Goal: Task Accomplishment & Management: Manage account settings

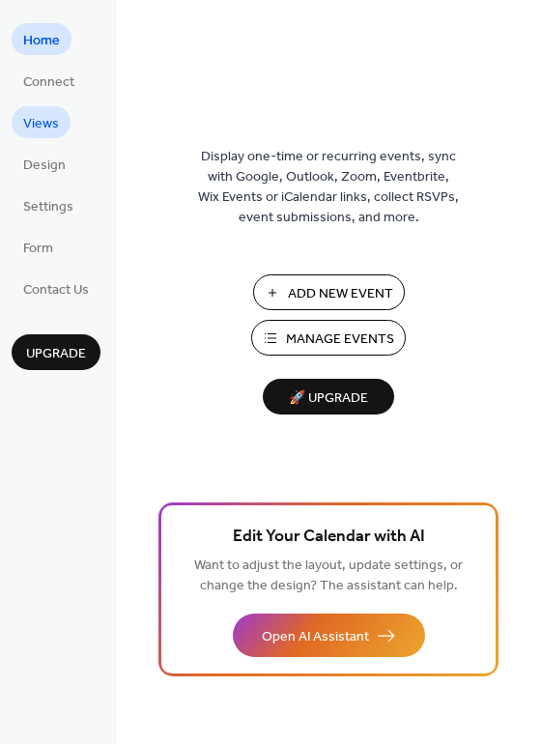
click at [41, 114] on span "Views" at bounding box center [41, 124] width 36 height 20
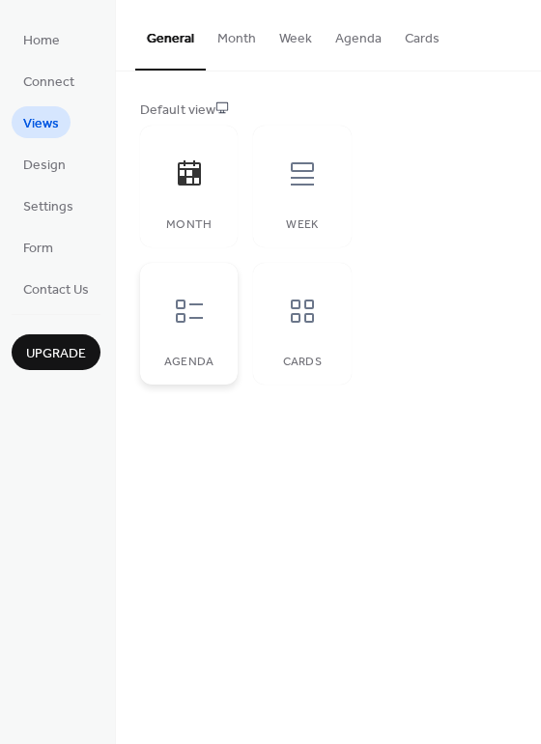
click at [196, 319] on icon at bounding box center [189, 310] width 27 height 23
click at [293, 322] on icon at bounding box center [302, 310] width 23 height 23
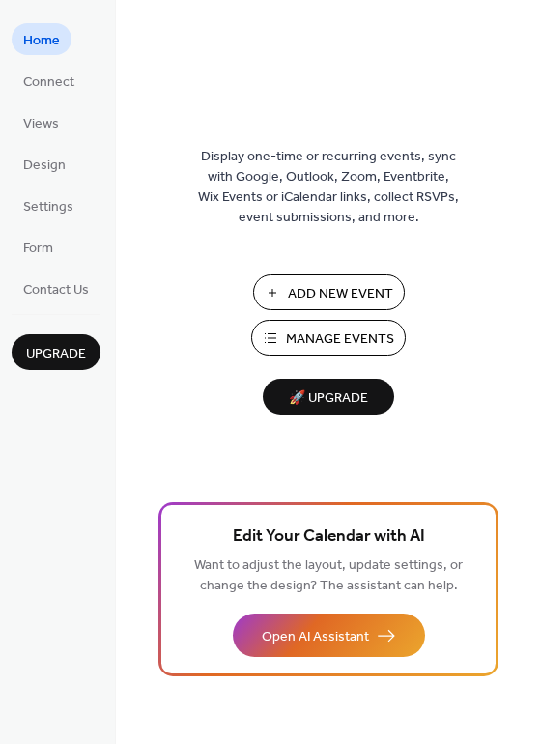
click at [350, 337] on span "Manage Events" at bounding box center [340, 339] width 108 height 20
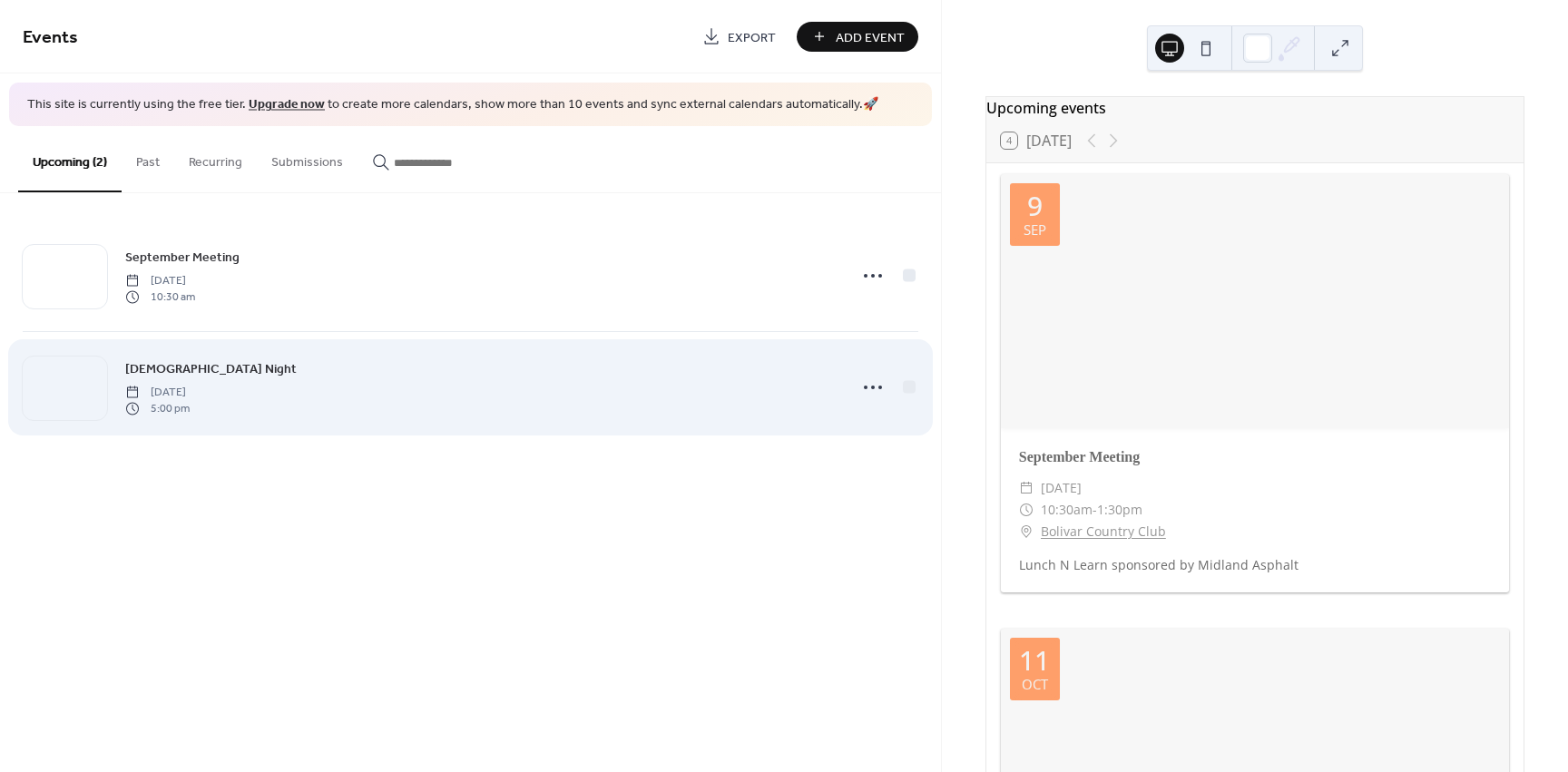
click at [190, 414] on span "5:00 pm" at bounding box center [157, 409] width 65 height 16
click at [883, 387] on icon at bounding box center [873, 387] width 29 height 29
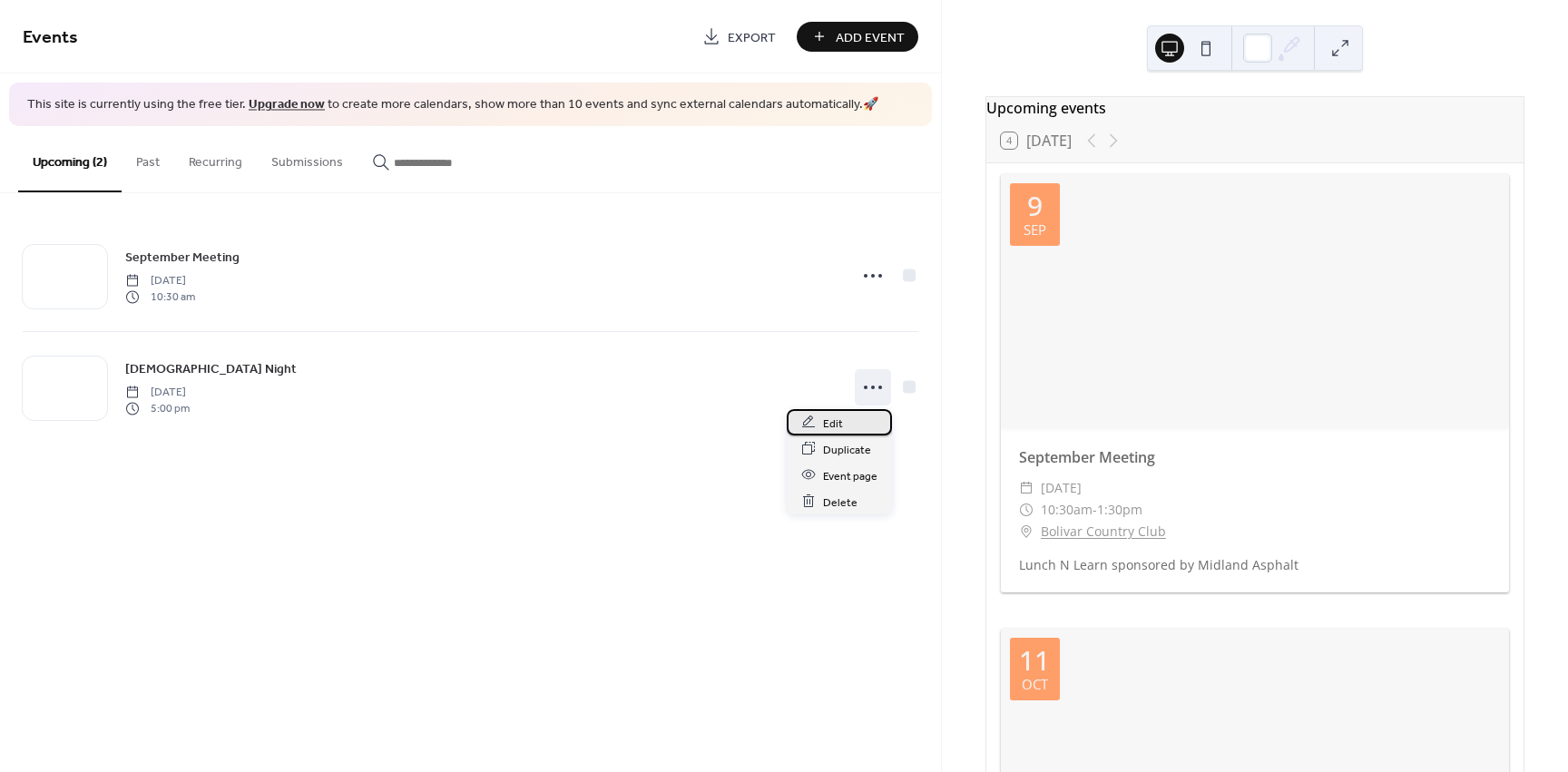
click at [831, 424] on span "Edit" at bounding box center [832, 423] width 20 height 19
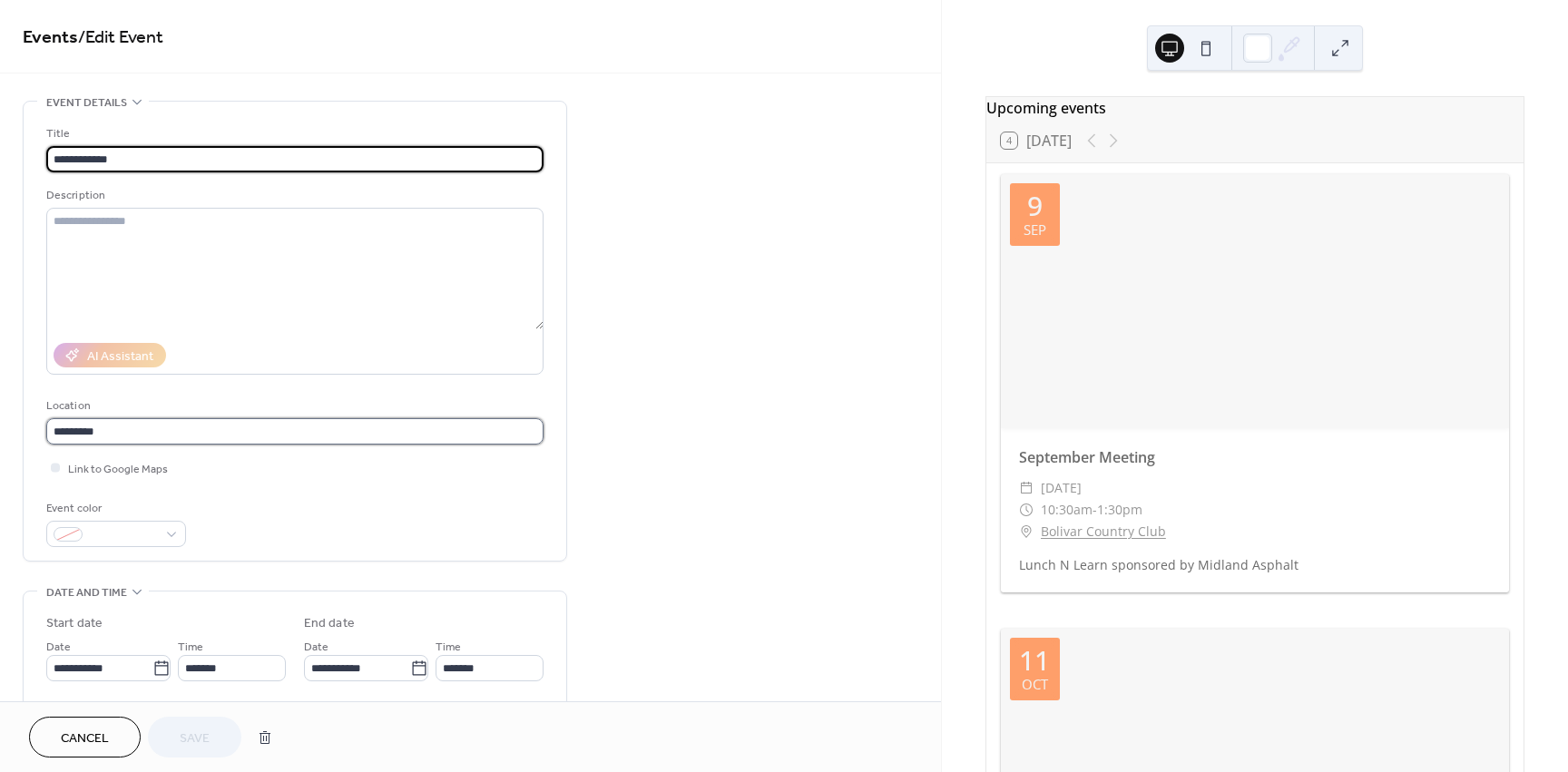
click at [131, 434] on input "*********" at bounding box center [294, 431] width 497 height 26
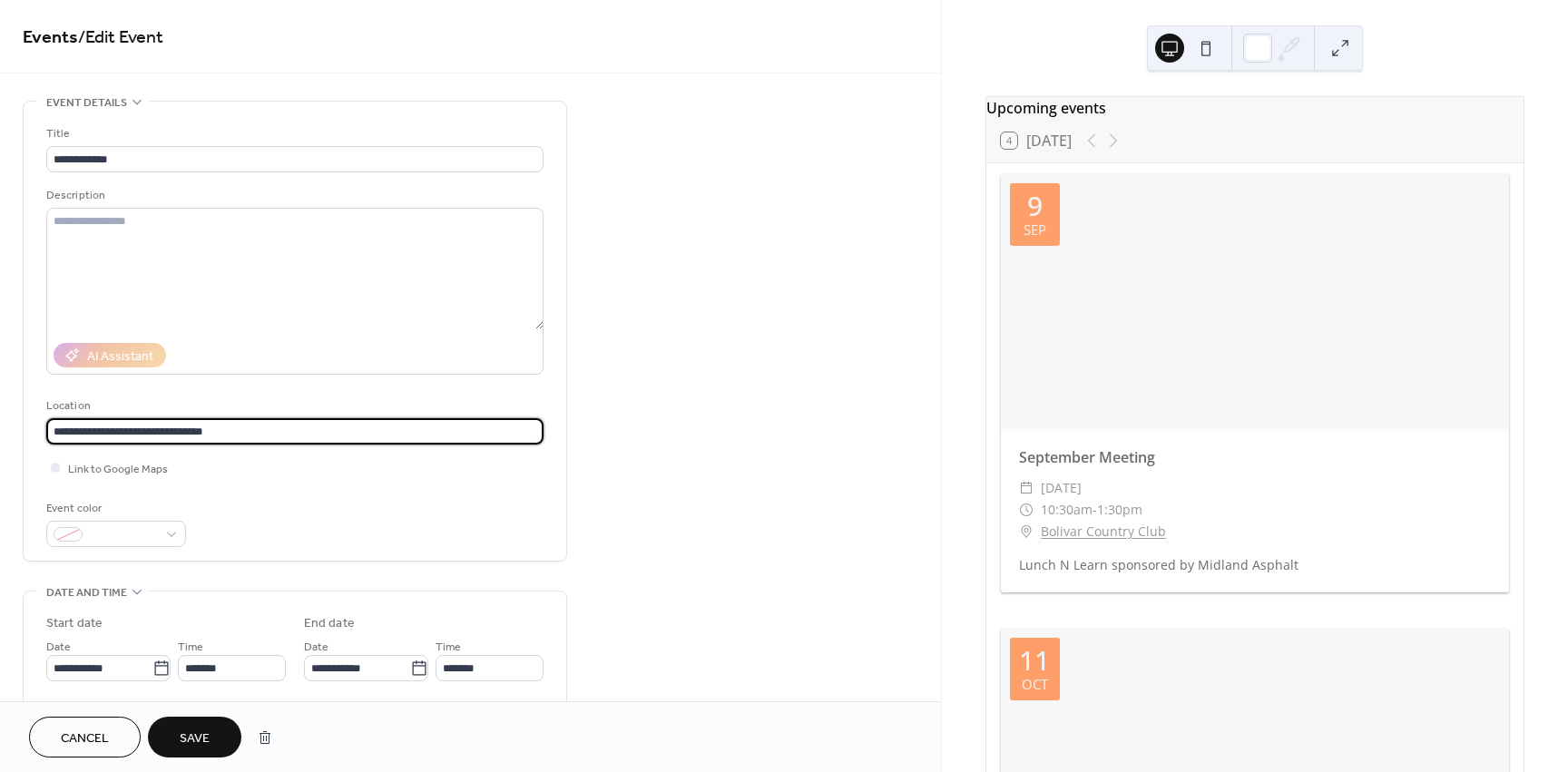
type input "**********"
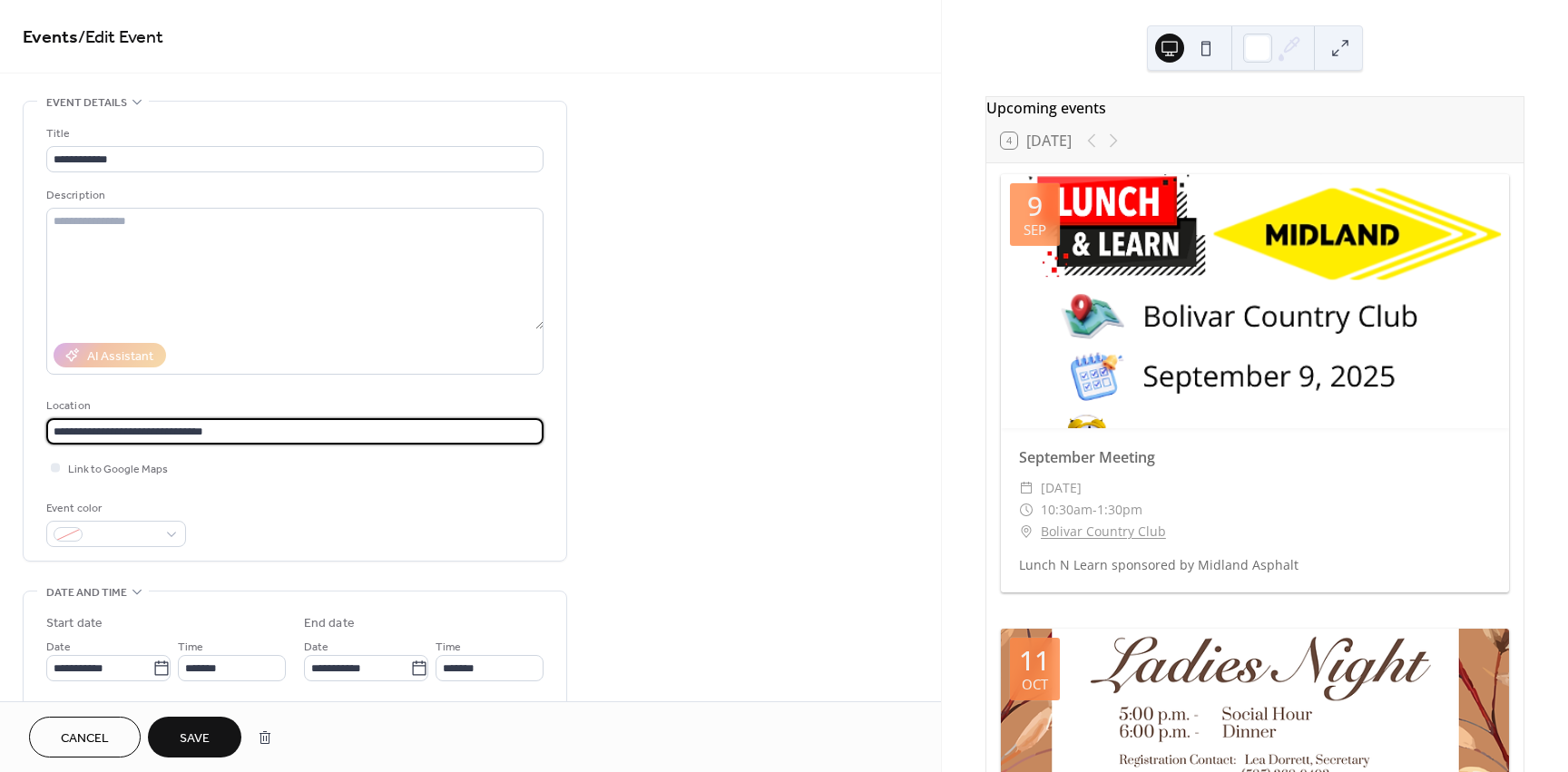
click at [208, 745] on span "Save" at bounding box center [194, 739] width 30 height 19
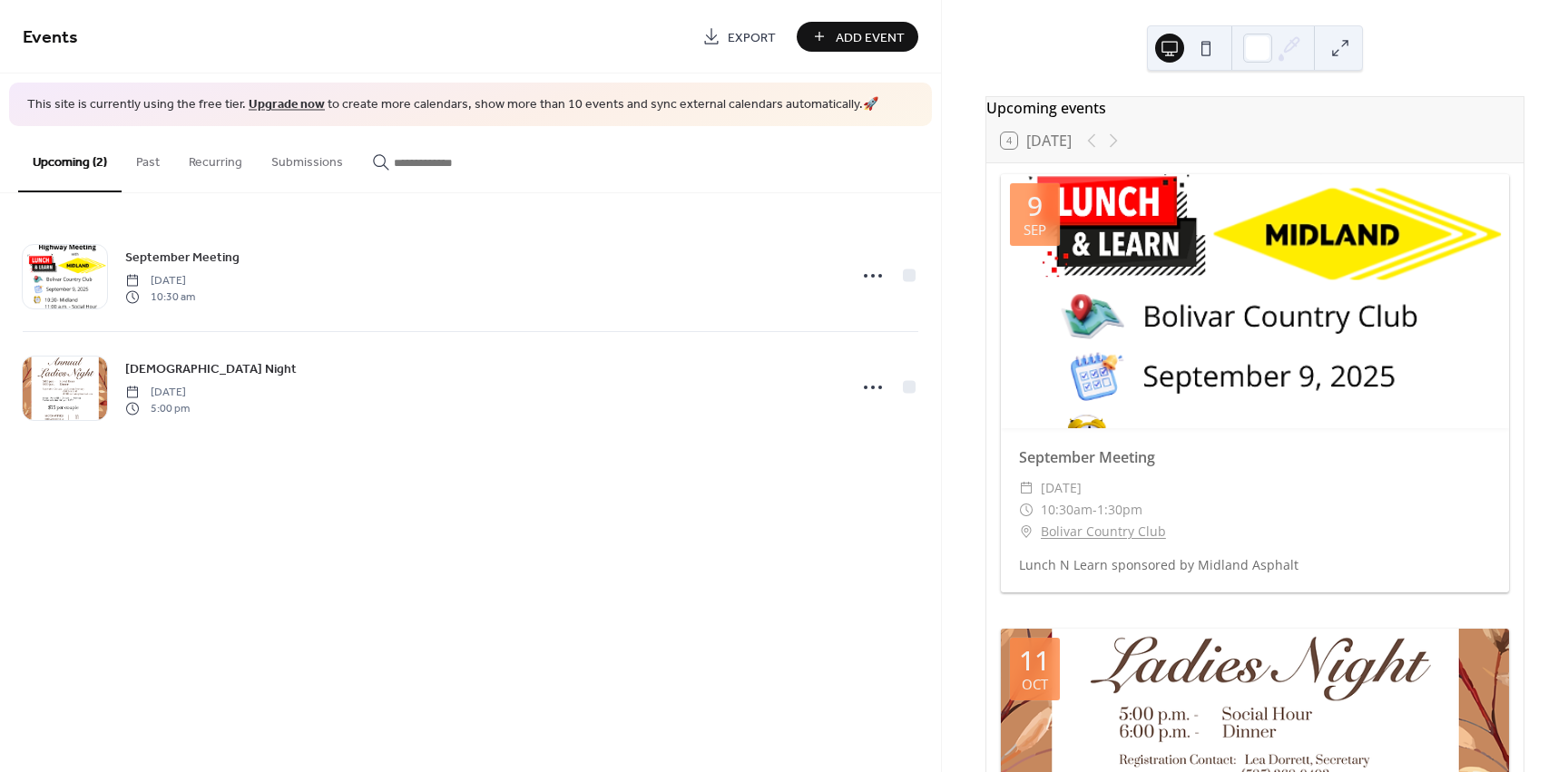
click at [1210, 47] on button at bounding box center [1205, 48] width 29 height 29
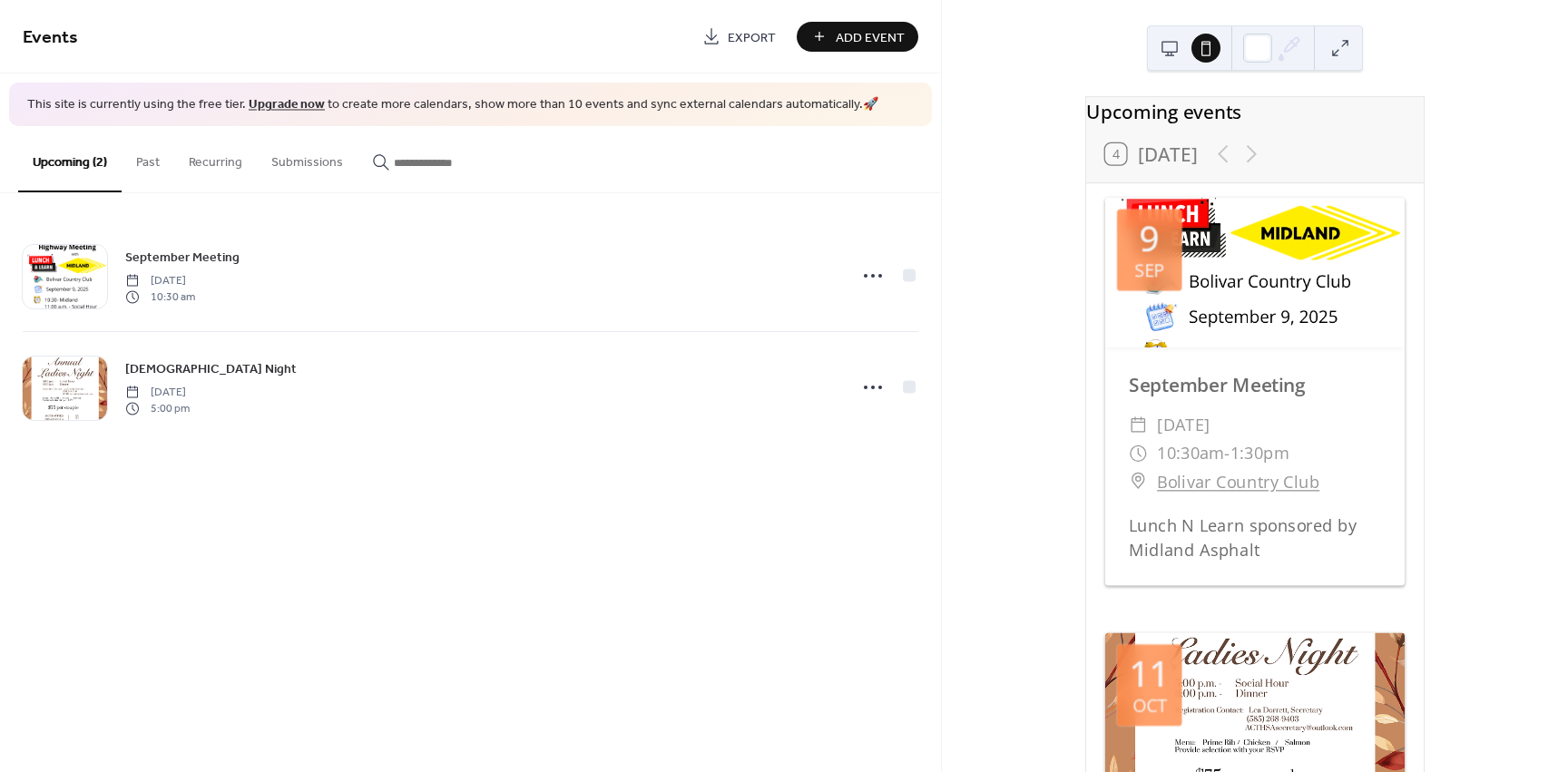
click at [1152, 47] on div at bounding box center [1255, 48] width 216 height 45
click at [1166, 46] on button at bounding box center [1170, 48] width 29 height 29
